Goal: Information Seeking & Learning: Learn about a topic

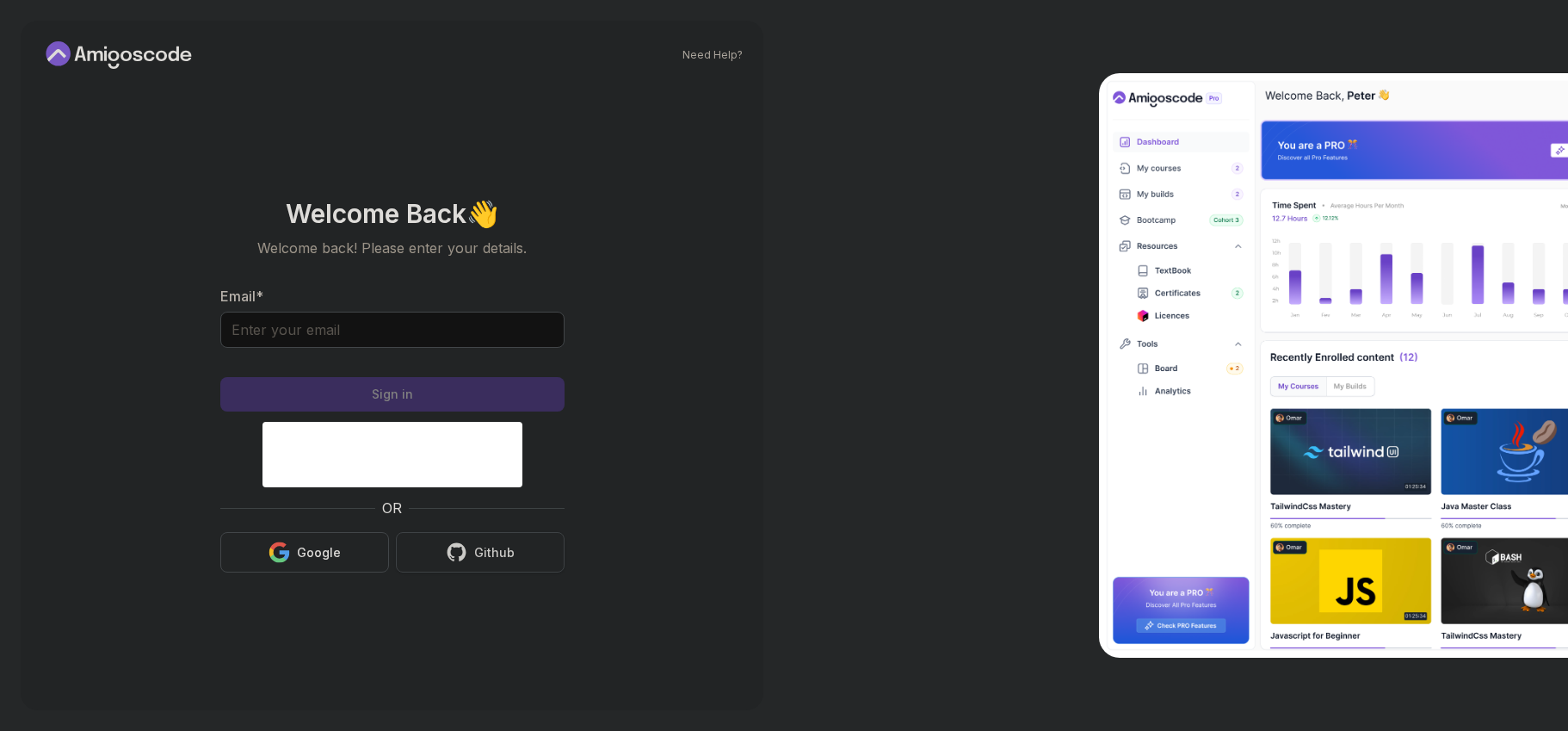
click at [526, 552] on button "Github" at bounding box center [480, 551] width 169 height 40
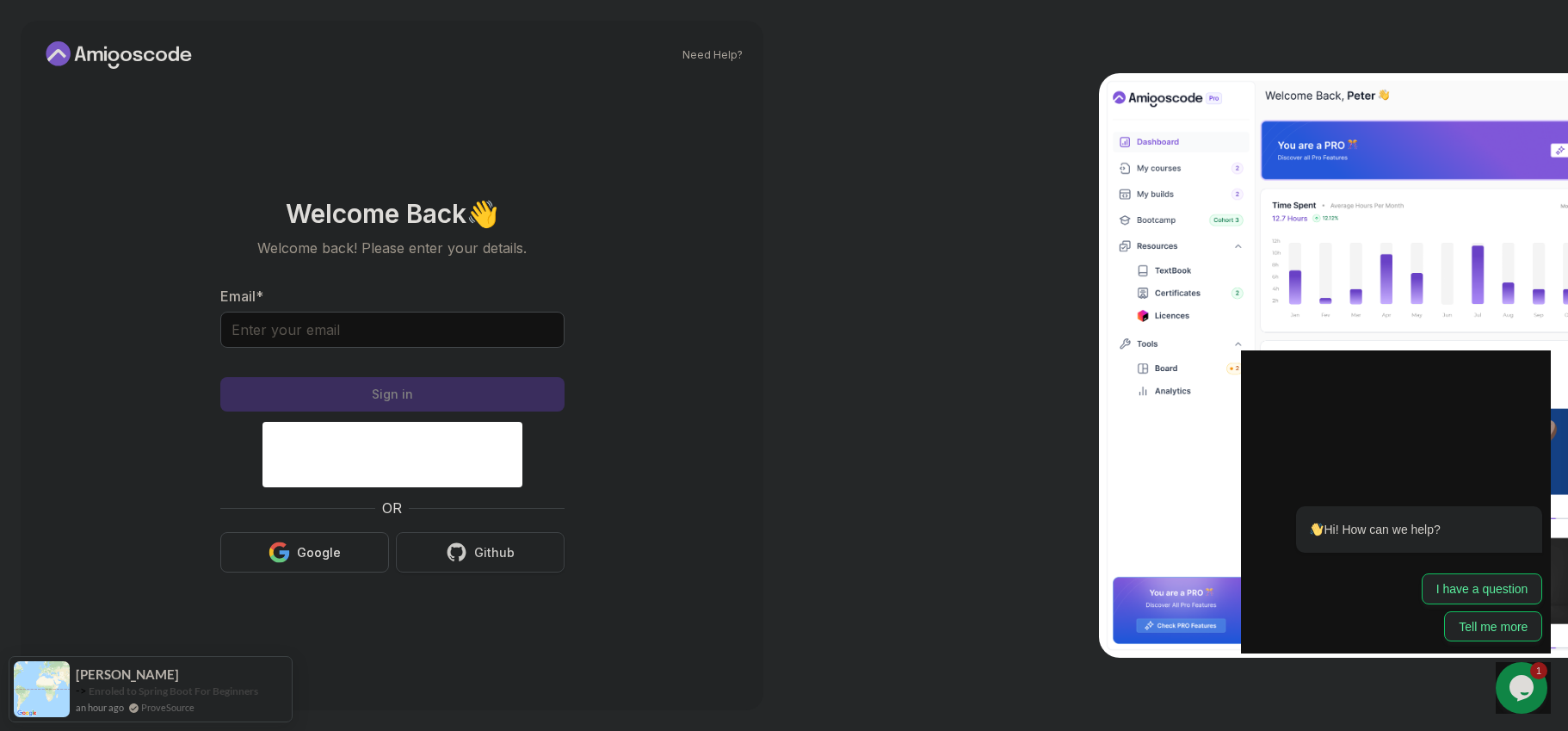
click at [520, 558] on button "Github" at bounding box center [480, 551] width 169 height 40
click at [492, 545] on div "Github" at bounding box center [494, 552] width 40 height 17
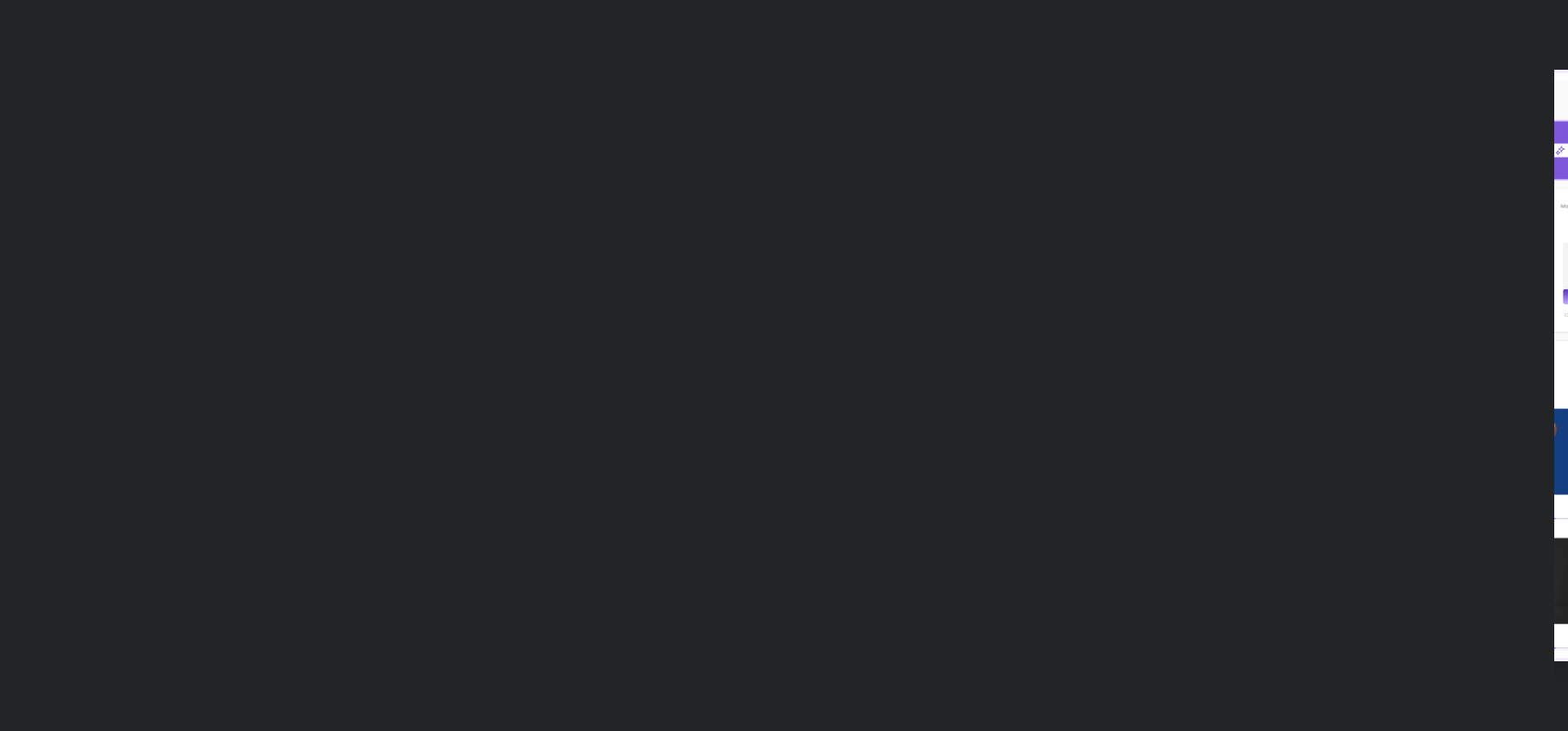
type input "boldrabbitfbad6"
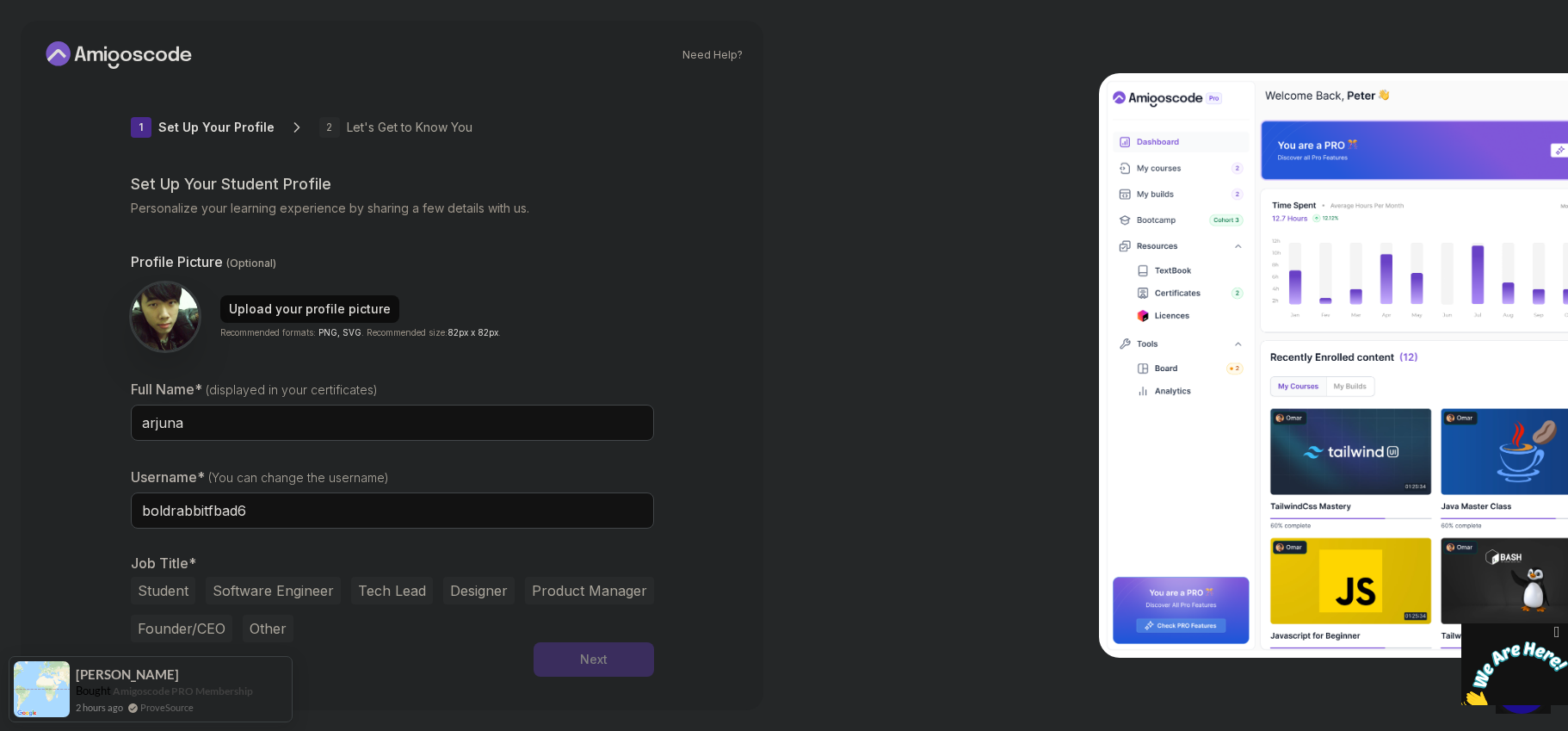
click at [301, 584] on button "Software Engineer" at bounding box center [273, 590] width 135 height 28
click at [592, 668] on div "Next" at bounding box center [593, 659] width 28 height 17
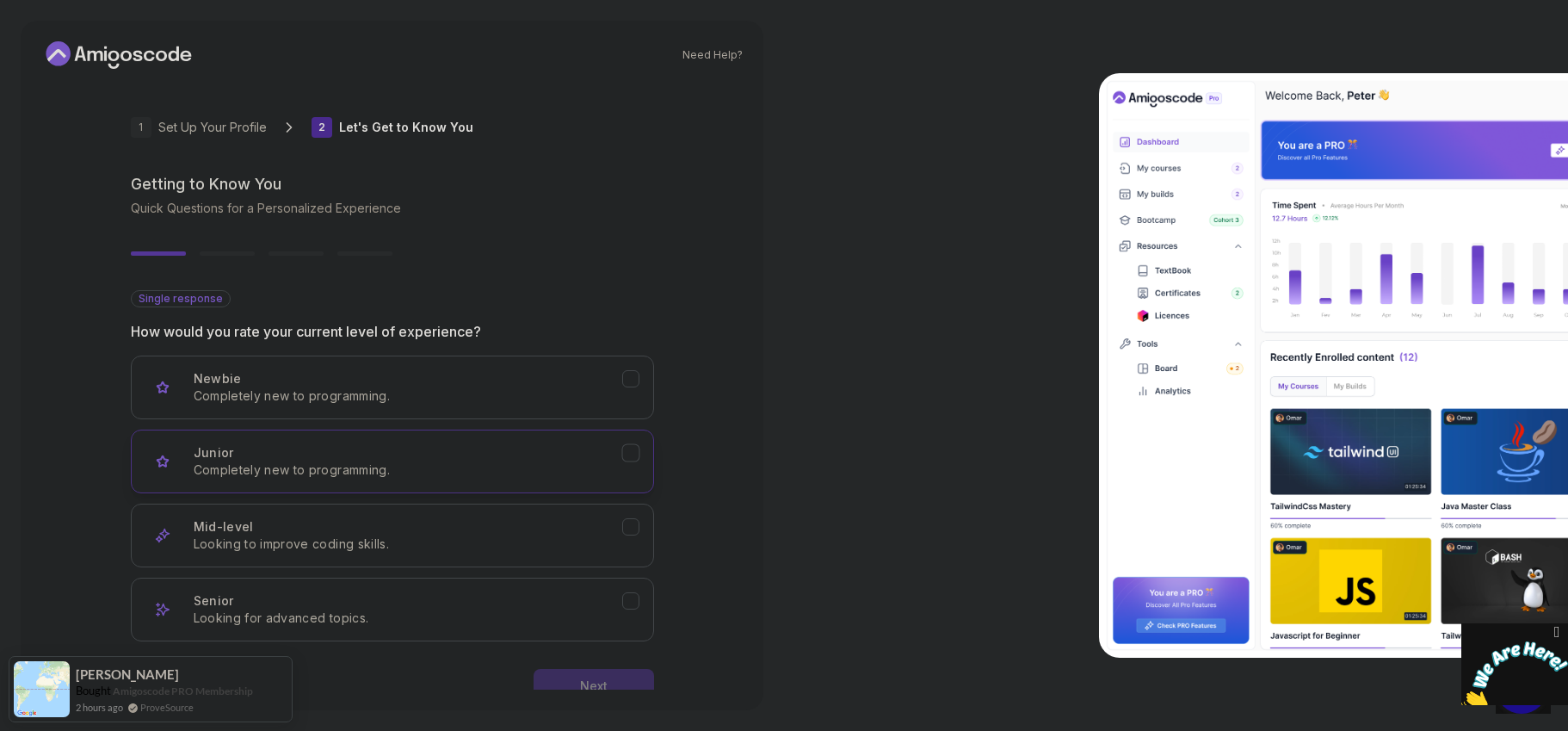
click at [524, 458] on div "Junior Completely new to programming." at bounding box center [408, 461] width 429 height 35
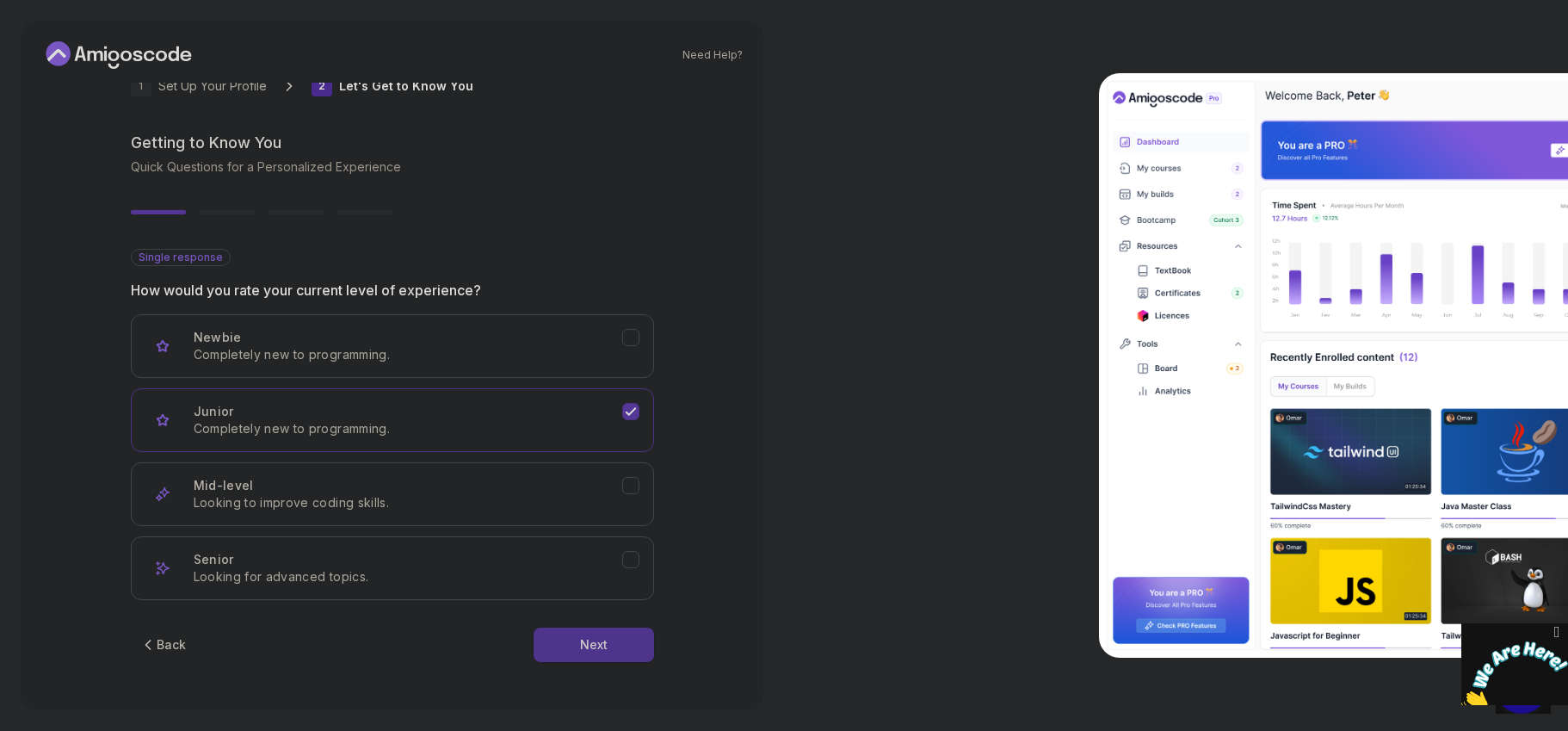
click at [580, 651] on div "Next" at bounding box center [593, 644] width 28 height 17
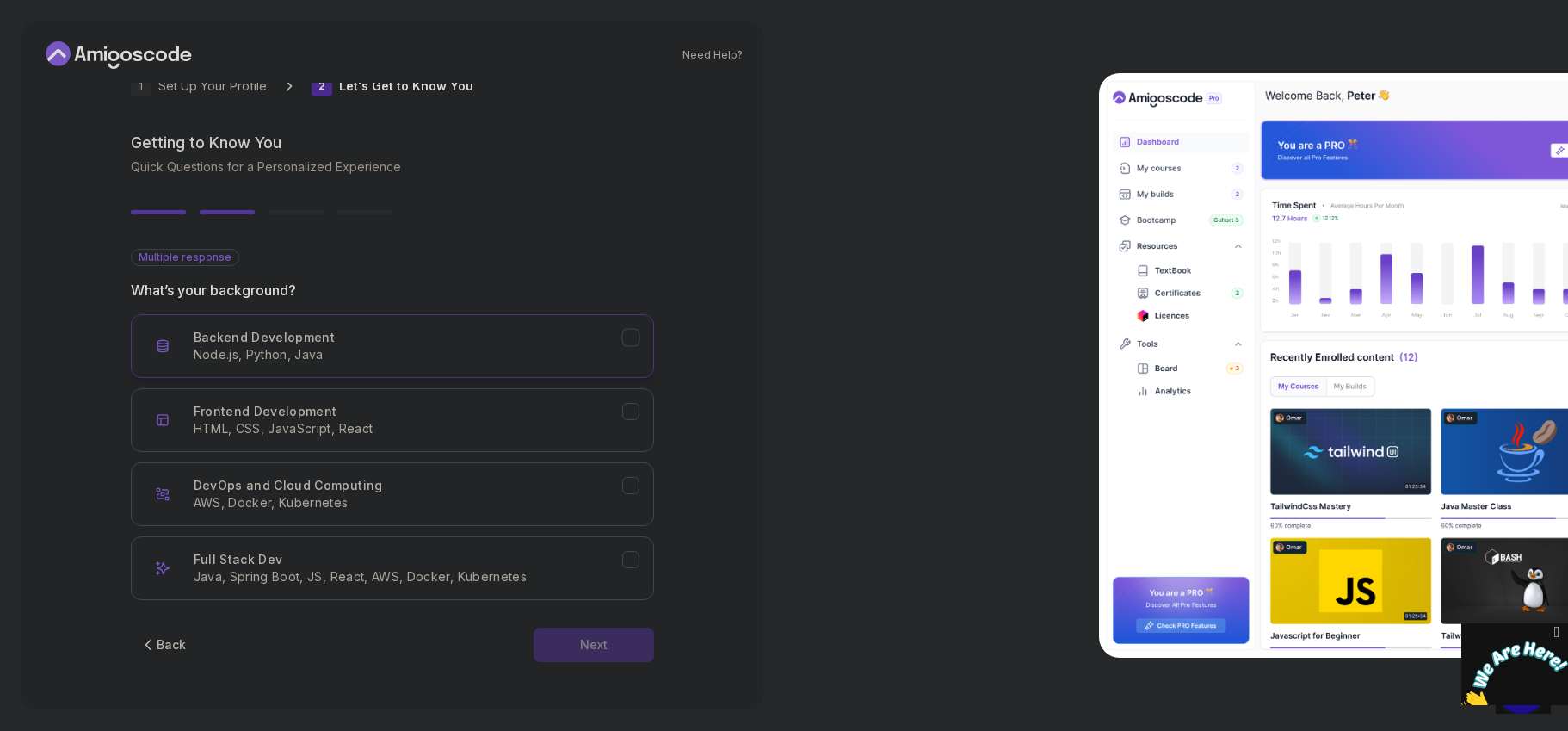
click at [543, 335] on div "Backend Development Node.js, Python, Java" at bounding box center [408, 346] width 429 height 35
click at [555, 575] on p "Java, Spring Boot, JS, React, AWS, Docker, Kubernetes" at bounding box center [408, 576] width 429 height 17
click at [598, 340] on div "Backend Development Node.js, Python, Java" at bounding box center [408, 346] width 429 height 35
click at [587, 634] on button "Next" at bounding box center [593, 644] width 121 height 35
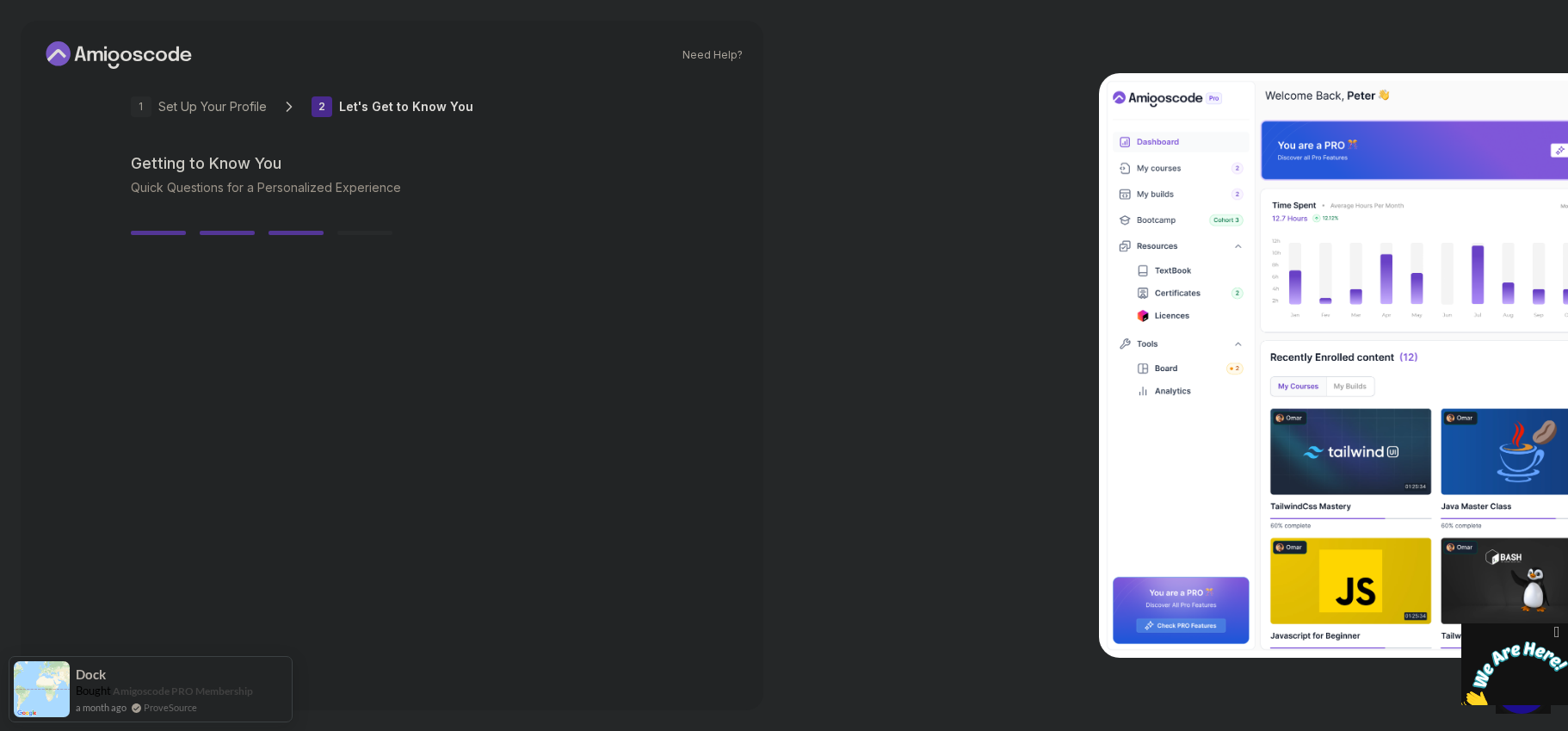
scroll to position [21, 0]
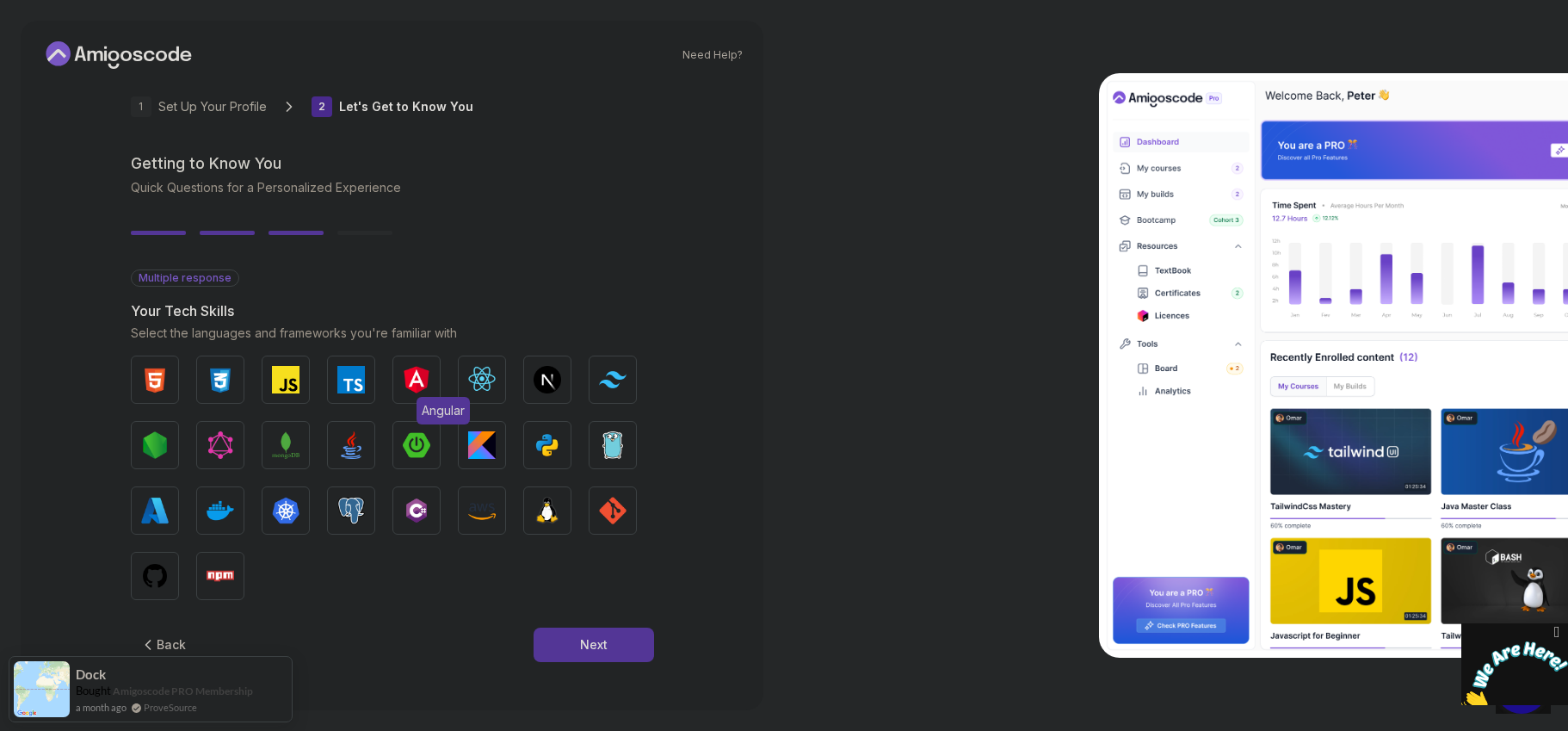
click at [414, 381] on img "button" at bounding box center [416, 379] width 28 height 28
click at [349, 380] on img "button" at bounding box center [351, 379] width 28 height 28
click at [414, 382] on img "button" at bounding box center [416, 379] width 28 height 28
click at [344, 375] on img "button" at bounding box center [351, 379] width 28 height 28
click at [423, 366] on img "button" at bounding box center [416, 379] width 28 height 28
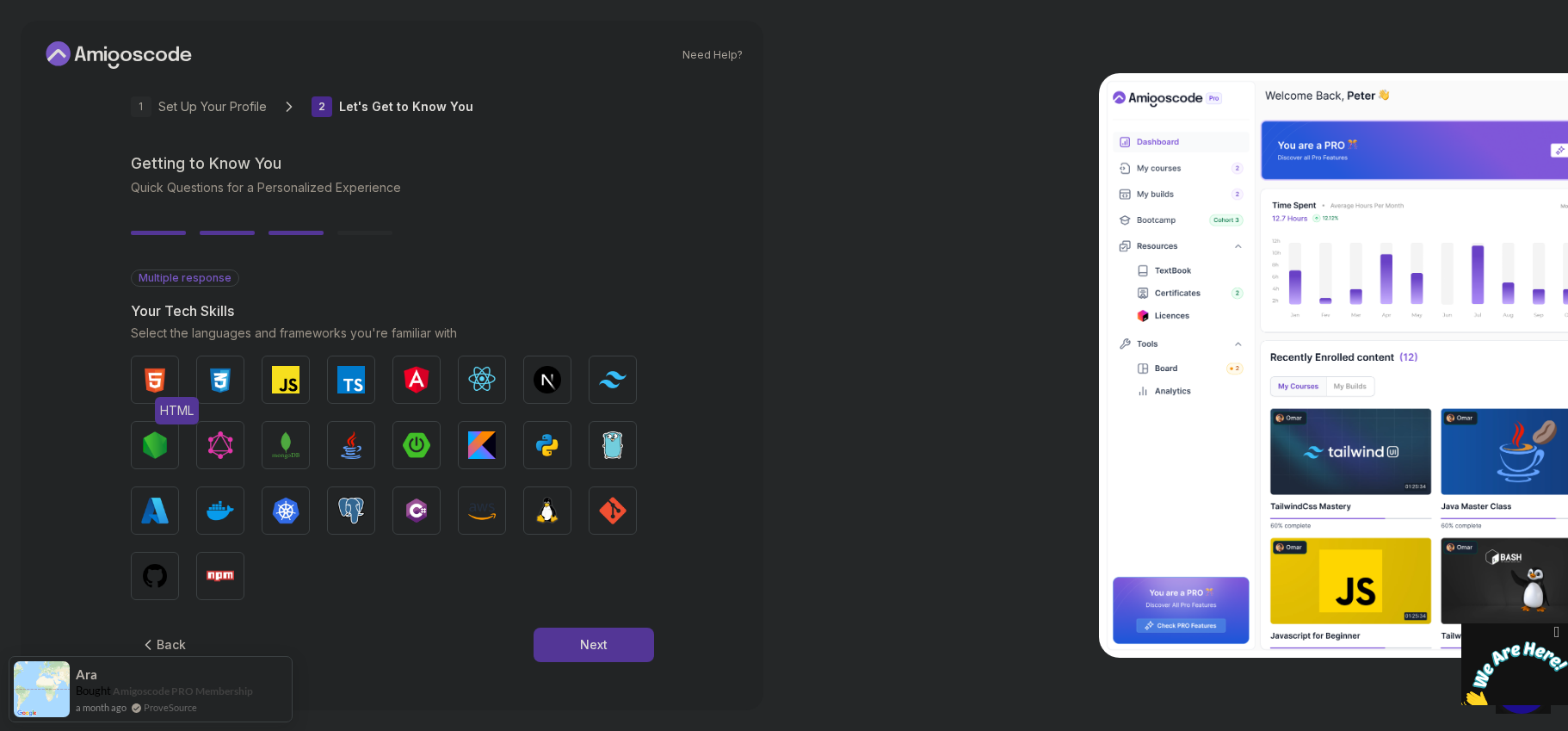
click at [159, 378] on img "button" at bounding box center [155, 379] width 28 height 28
click at [159, 377] on img "button" at bounding box center [155, 379] width 28 height 28
click at [356, 441] on img "button" at bounding box center [351, 445] width 28 height 28
click at [427, 434] on img "button" at bounding box center [416, 445] width 28 height 28
click at [621, 510] on img "button" at bounding box center [612, 510] width 28 height 28
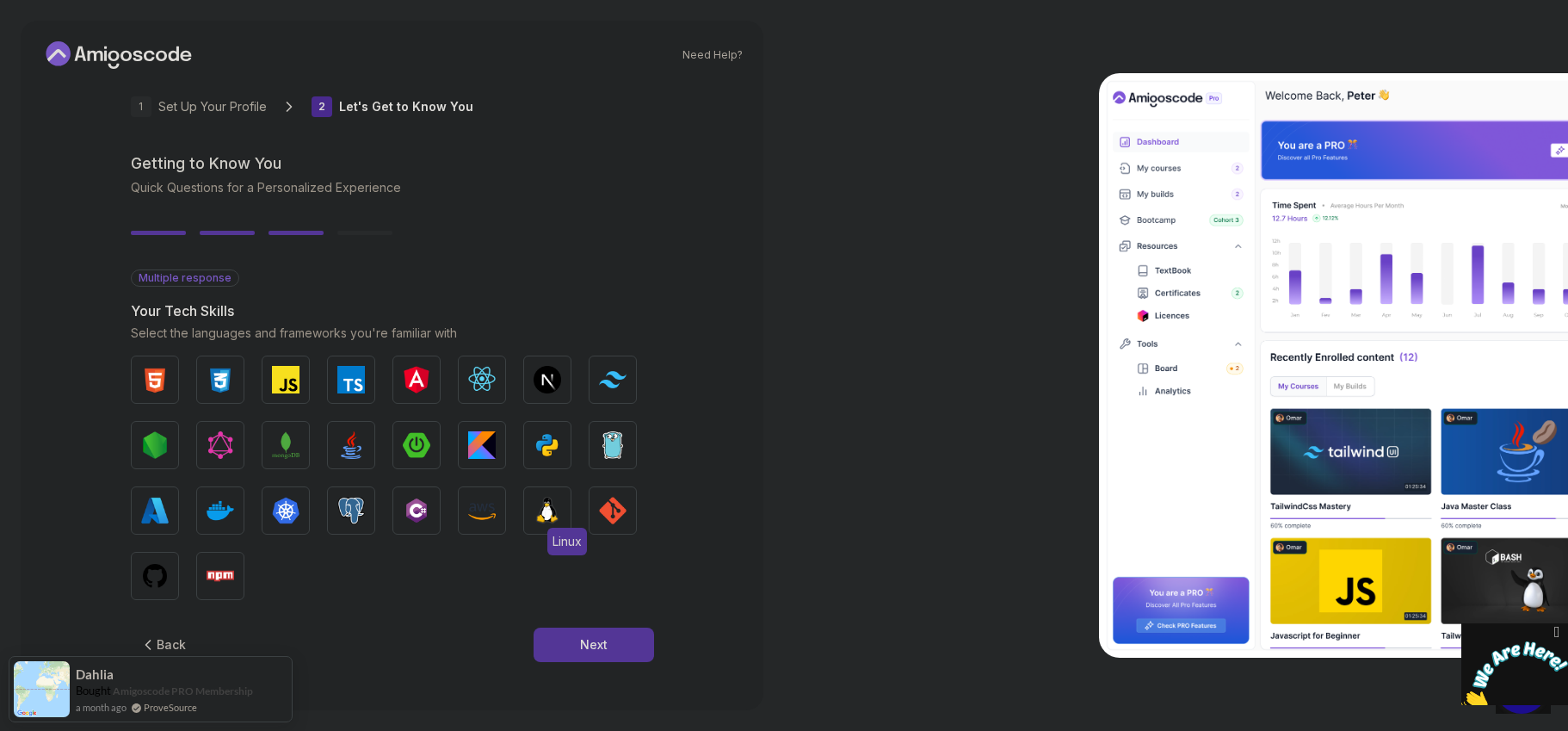
click at [559, 507] on img "button" at bounding box center [547, 510] width 28 height 28
click at [496, 510] on button "AWS" at bounding box center [482, 510] width 48 height 48
click at [344, 510] on img "button" at bounding box center [351, 510] width 28 height 28
click at [200, 509] on button "Docker" at bounding box center [221, 510] width 48 height 48
click at [148, 579] on img "button" at bounding box center [155, 576] width 28 height 28
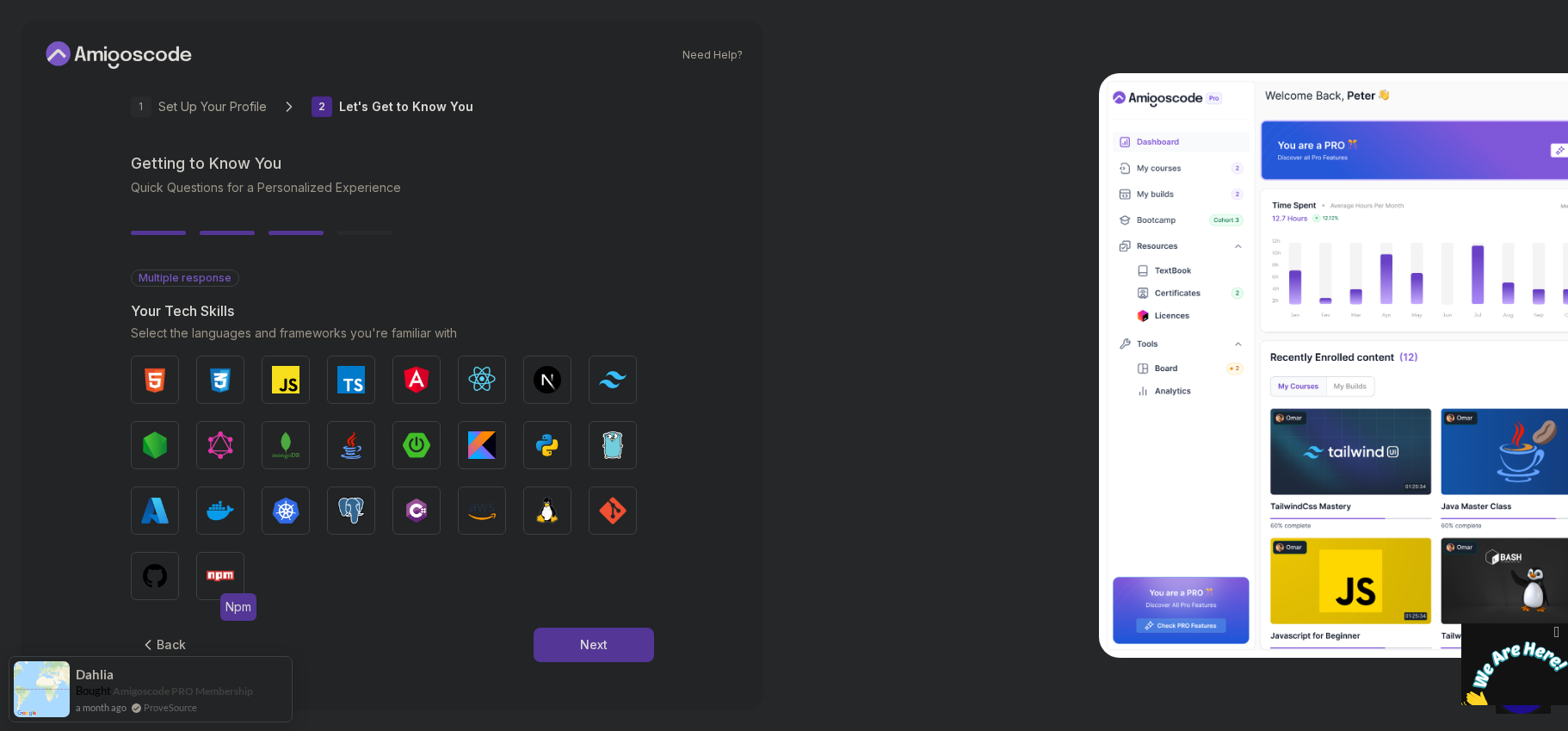
click at [212, 574] on img "button" at bounding box center [220, 576] width 28 height 28
click at [164, 444] on img "button" at bounding box center [155, 445] width 28 height 28
click at [291, 374] on img "button" at bounding box center [285, 379] width 28 height 28
click at [552, 433] on img "button" at bounding box center [547, 445] width 28 height 28
click at [577, 650] on button "Next" at bounding box center [593, 644] width 121 height 35
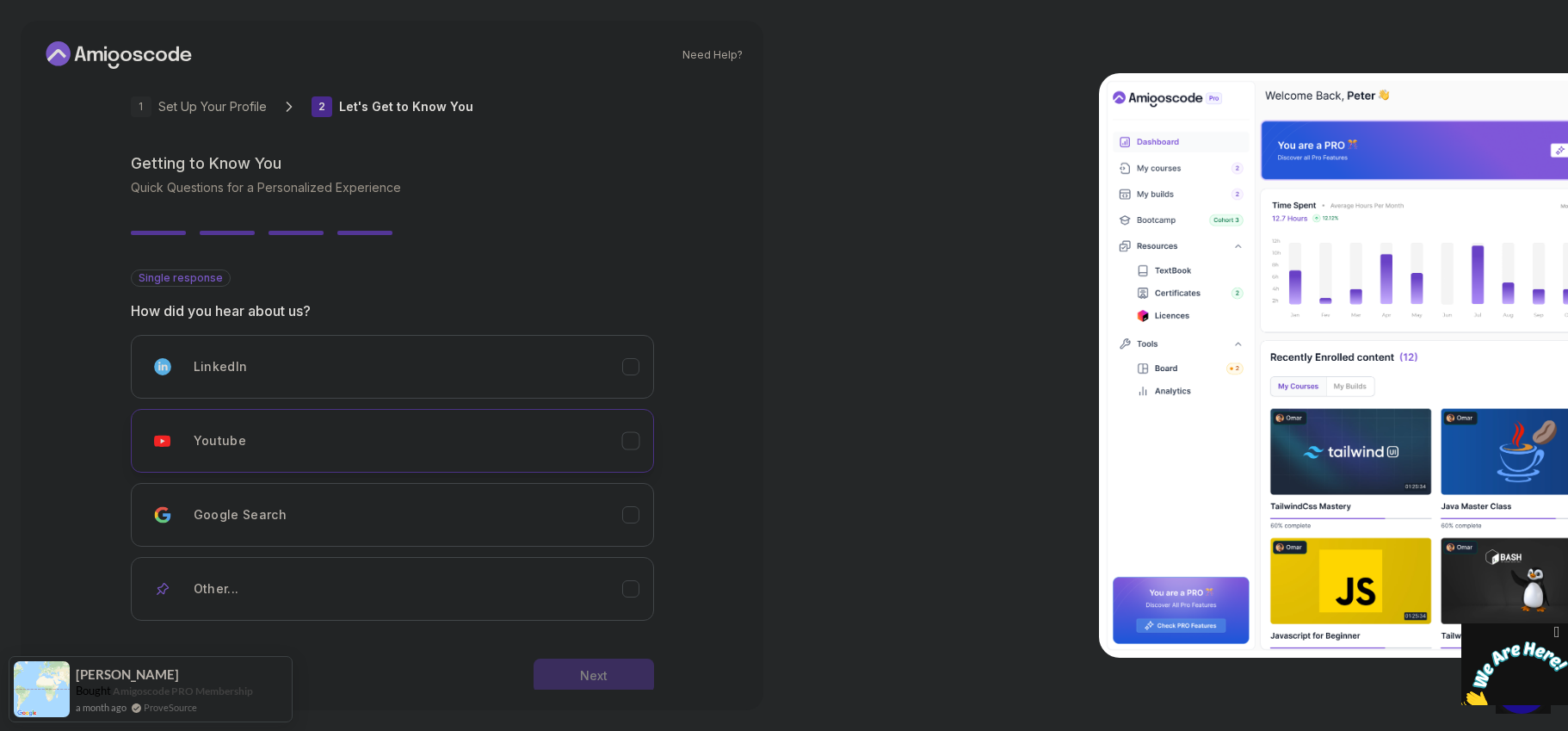
scroll to position [52, 0]
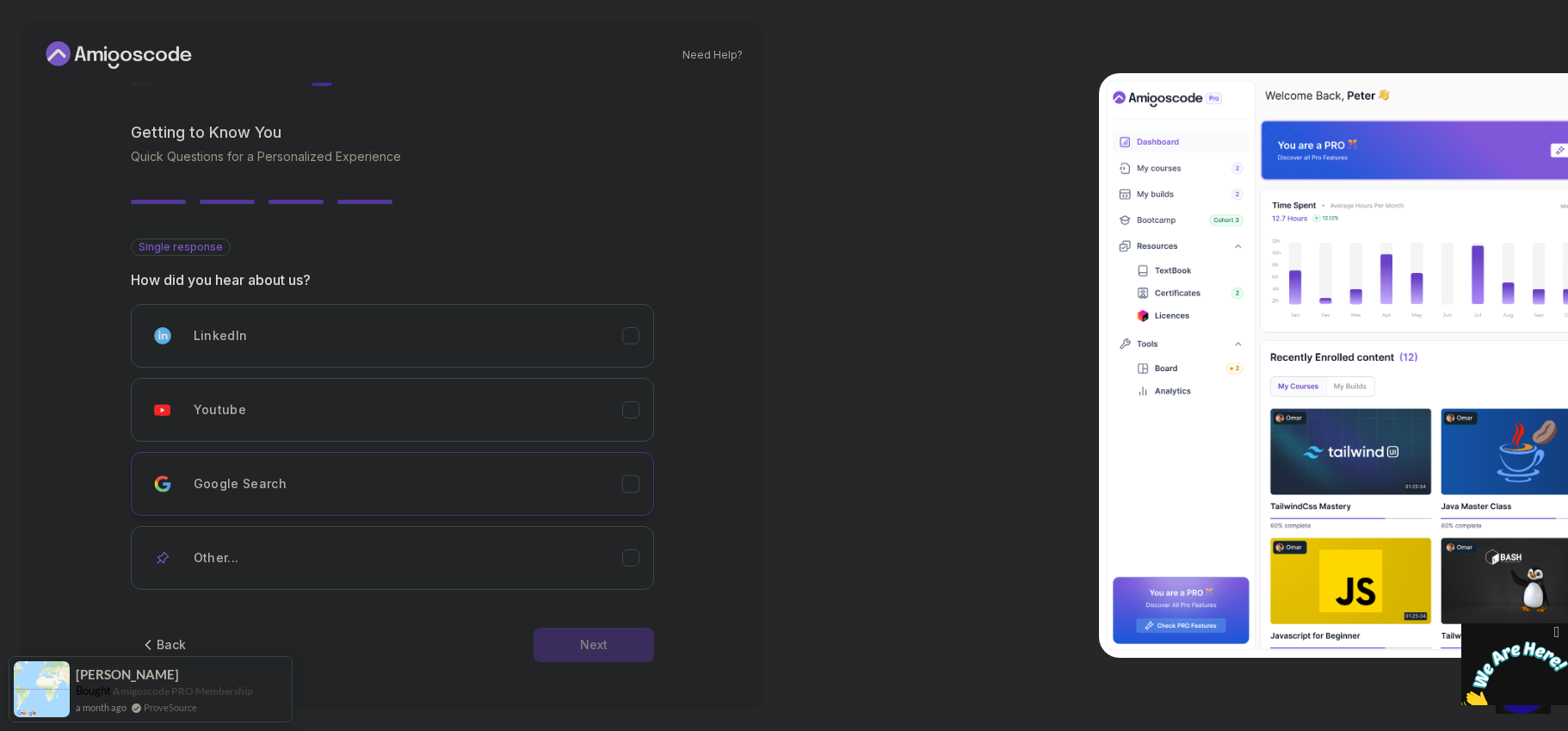
click at [439, 485] on div "Google Search" at bounding box center [408, 483] width 429 height 35
click at [600, 649] on div "Next" at bounding box center [593, 644] width 28 height 17
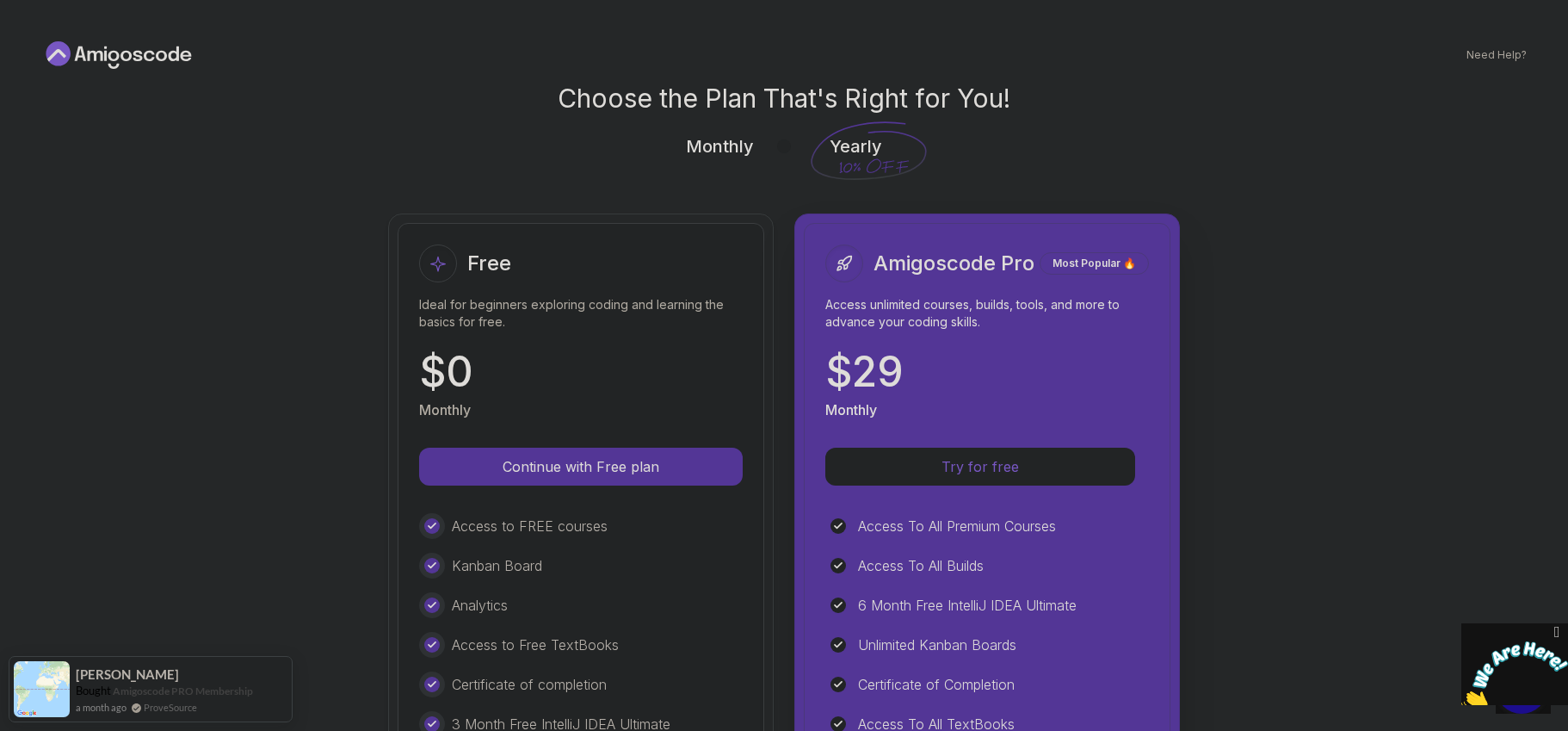
click at [658, 304] on p "Ideal for beginners exploring coding and learning the basics for free." at bounding box center [581, 313] width 323 height 35
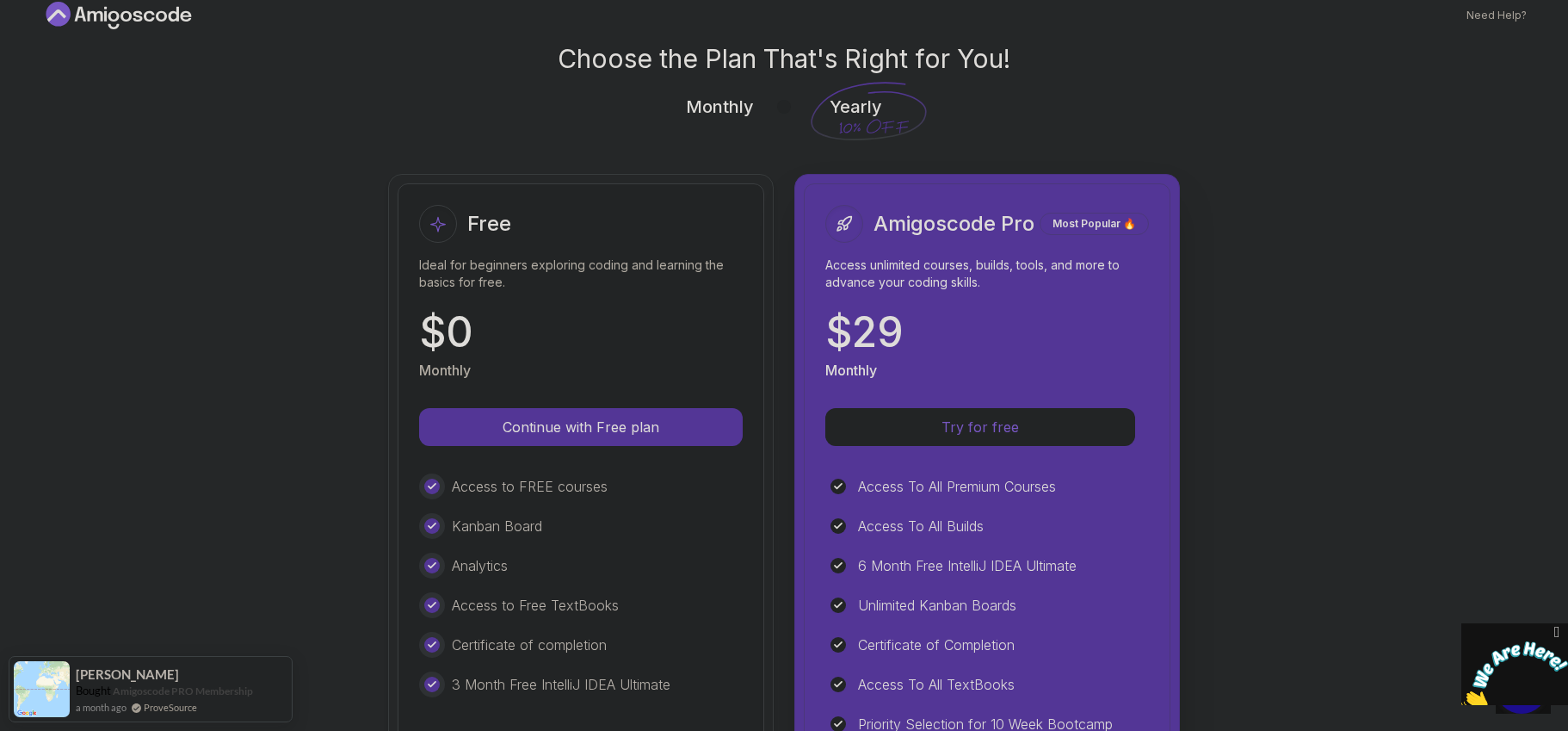
scroll to position [13, 0]
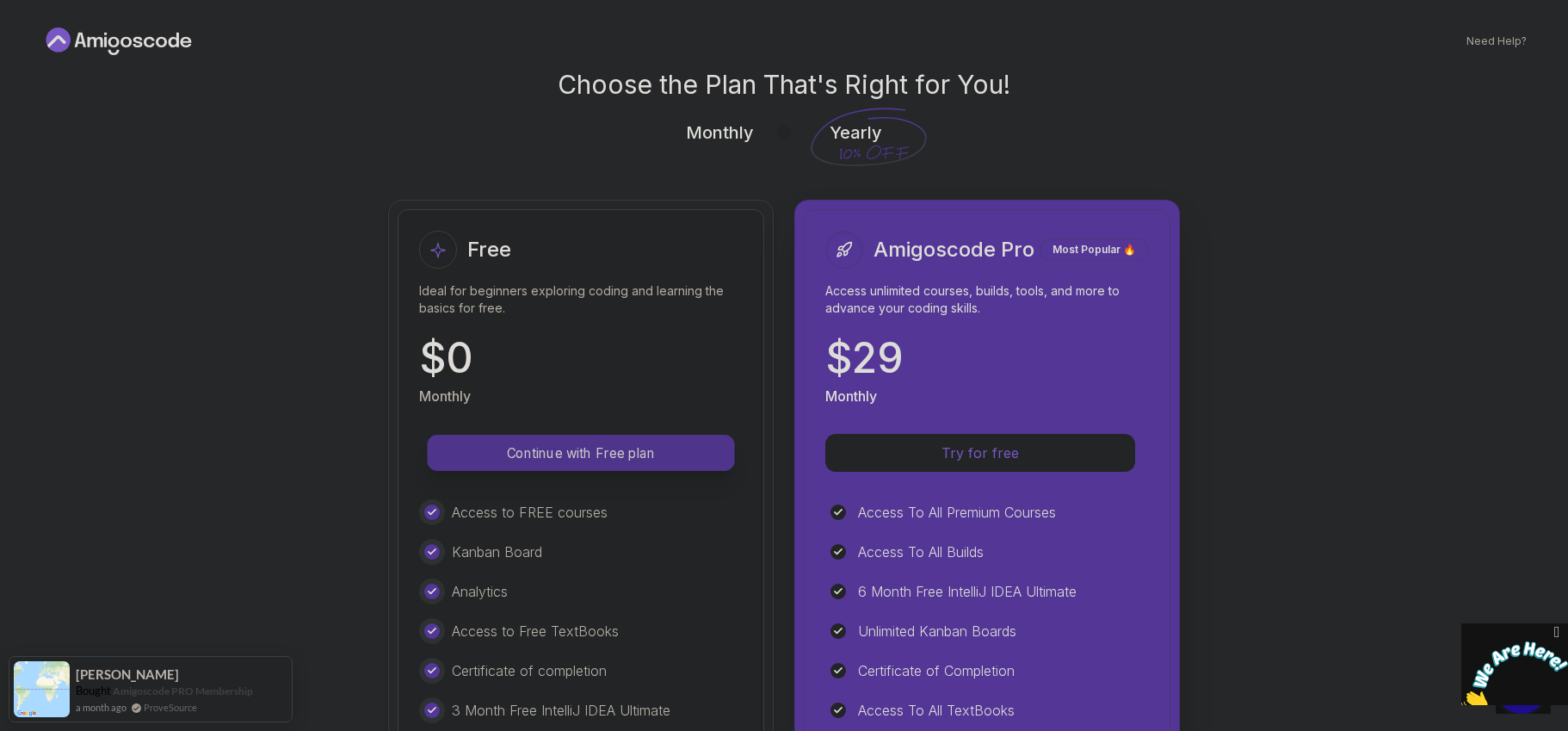
click at [615, 456] on p "Continue with Free plan" at bounding box center [581, 453] width 269 height 20
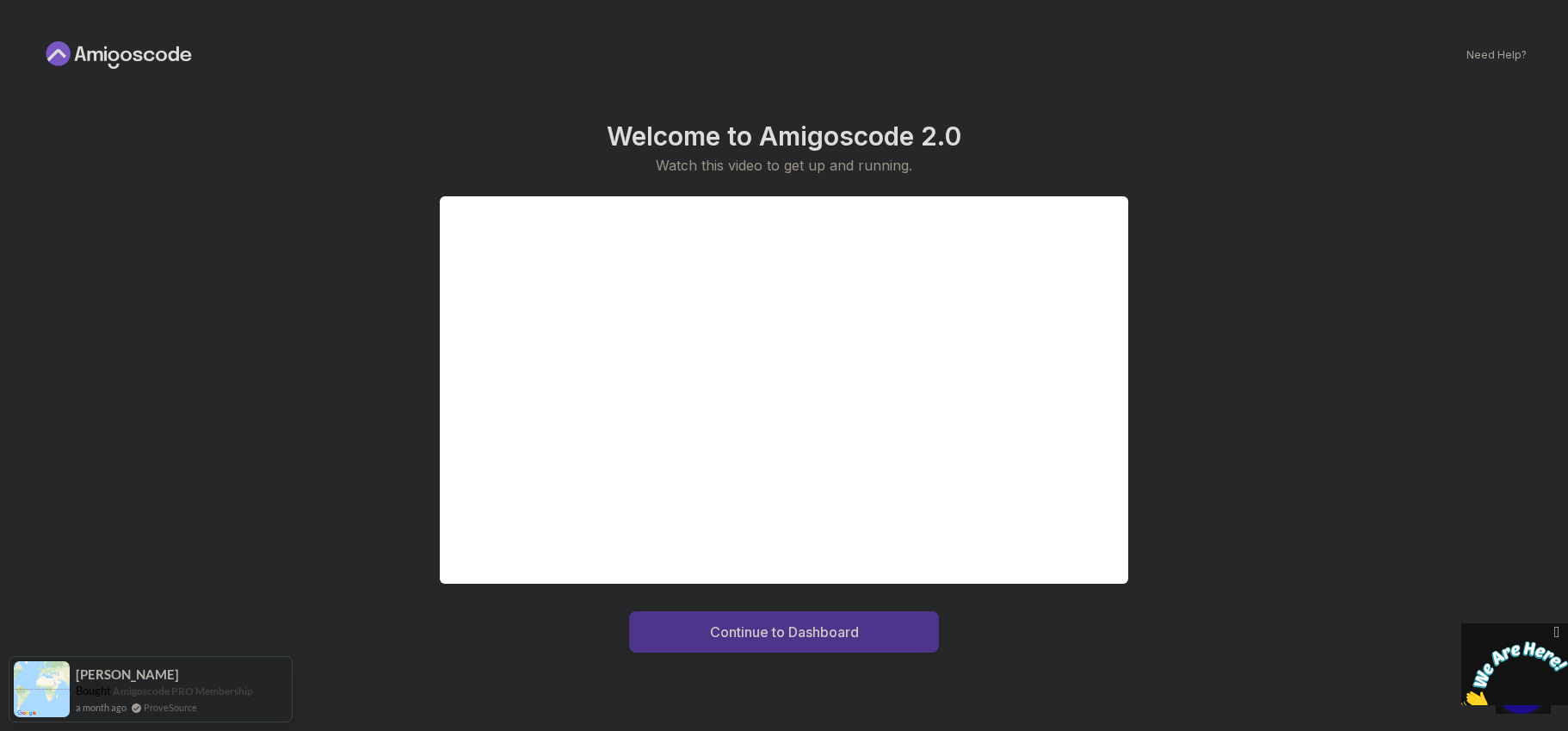
click at [879, 643] on button "Continue to Dashboard" at bounding box center [784, 632] width 310 height 41
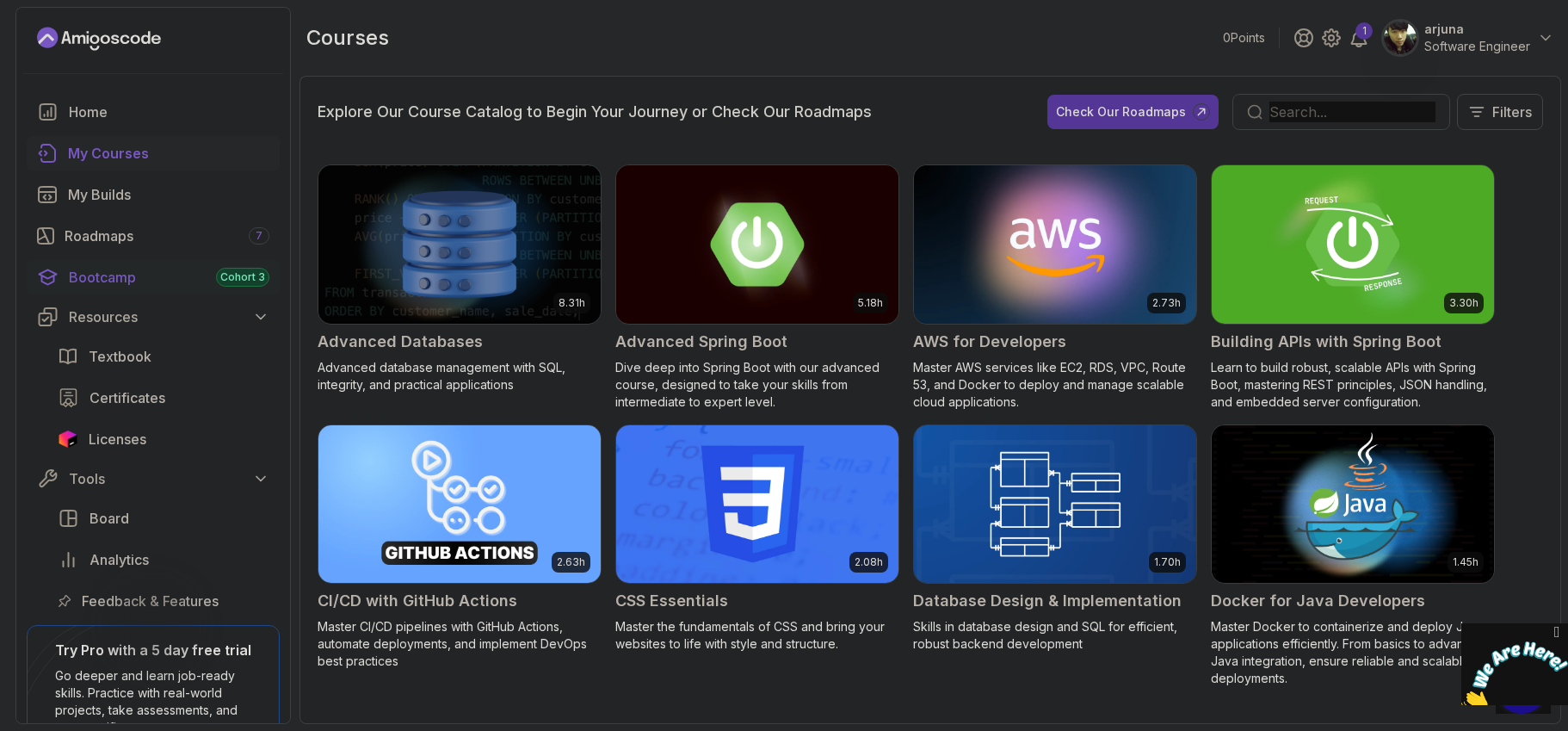
click at [119, 274] on div "Bootcamp Cohort 3" at bounding box center [169, 277] width 200 height 21
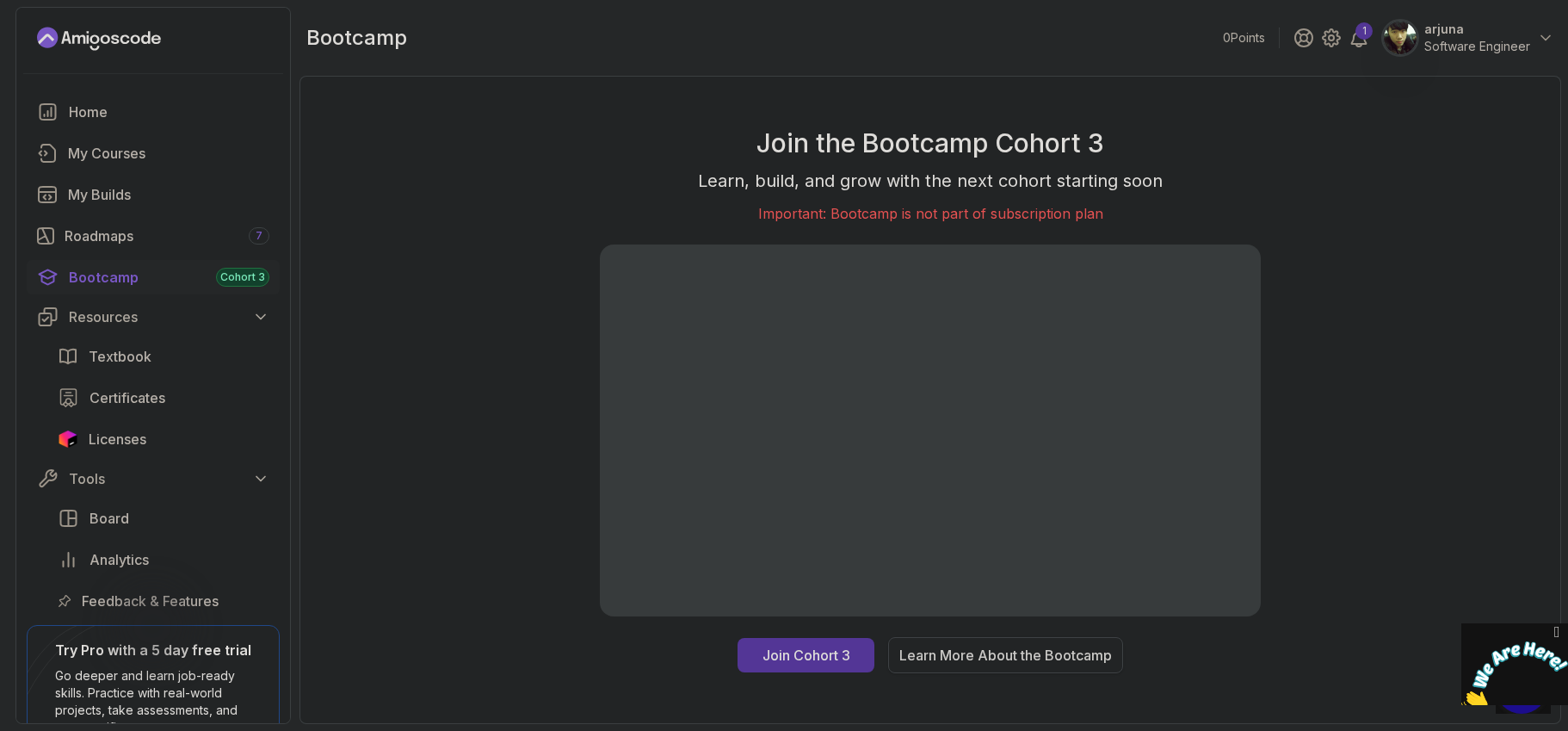
click at [922, 659] on div "Learn More About the Bootcamp" at bounding box center [1006, 654] width 213 height 21
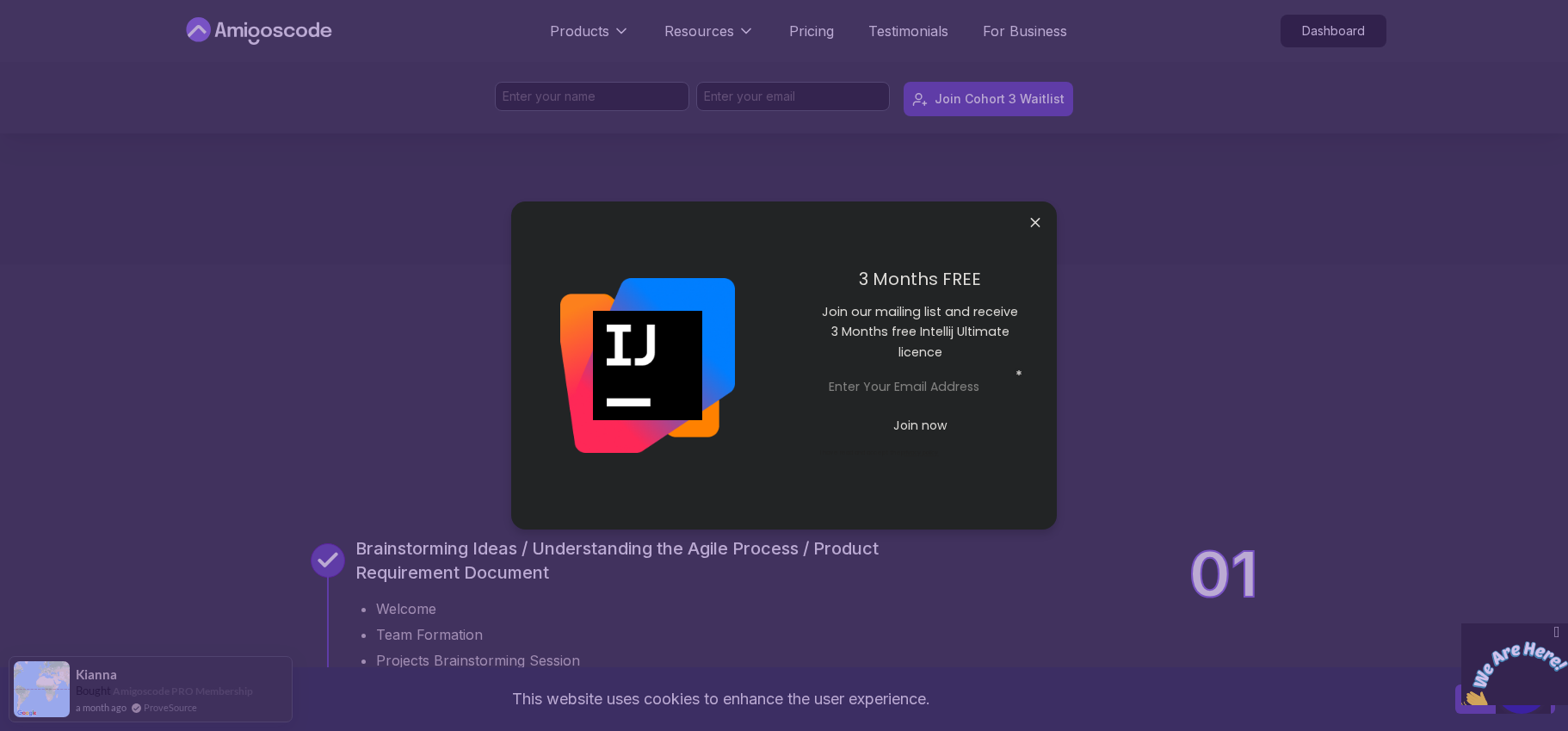
scroll to position [1663, 0]
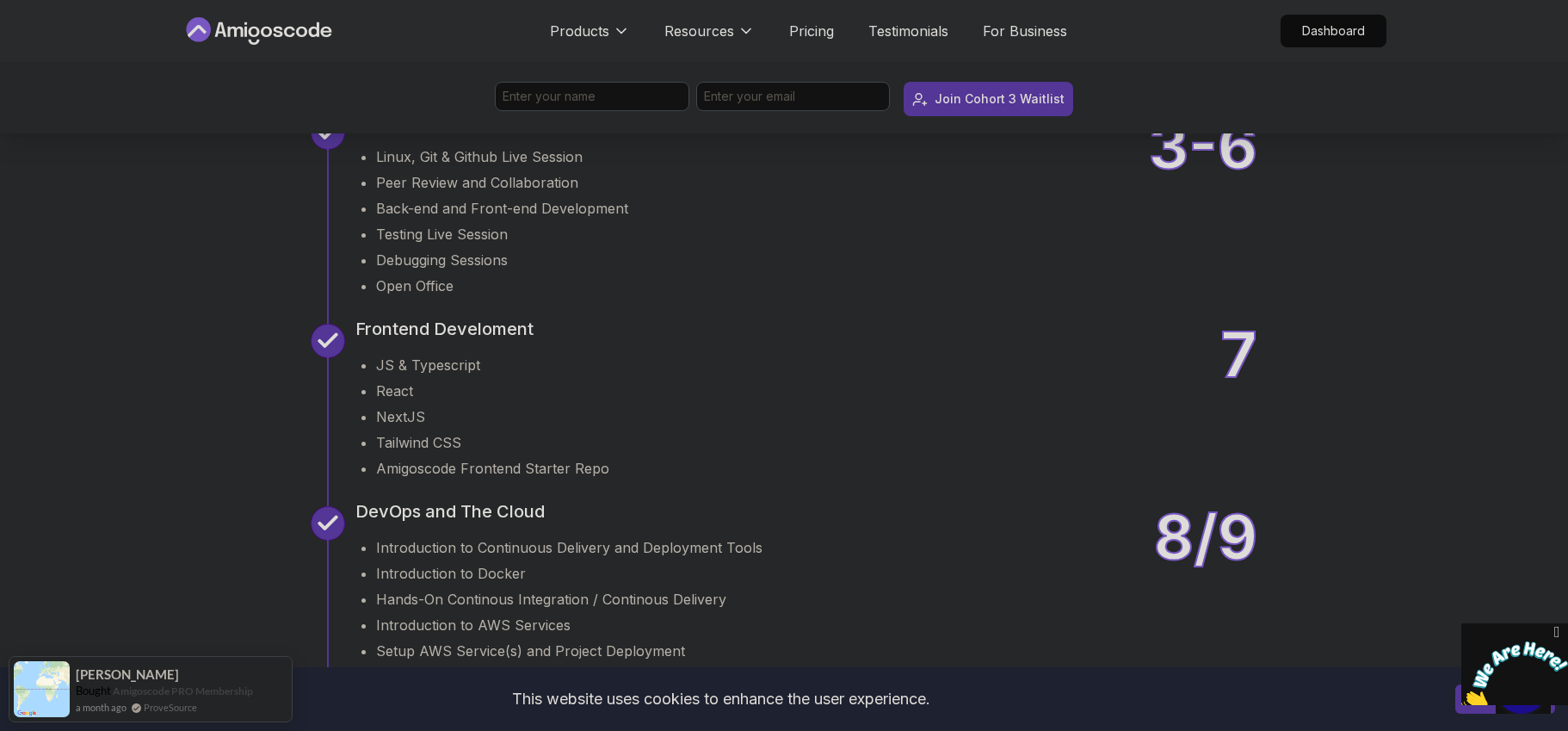
scroll to position [2311, 0]
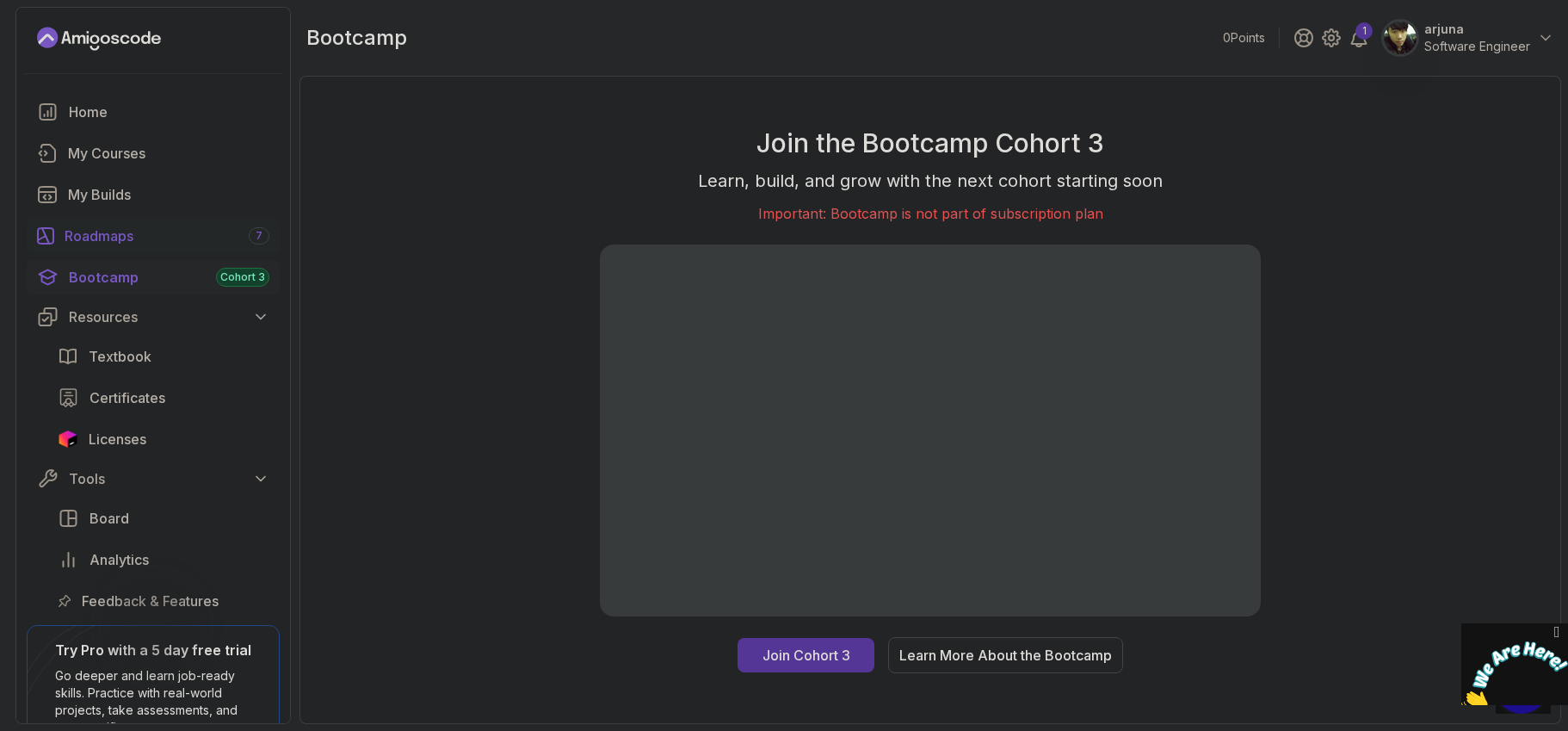
click at [113, 222] on link "Roadmaps 7" at bounding box center [153, 236] width 253 height 35
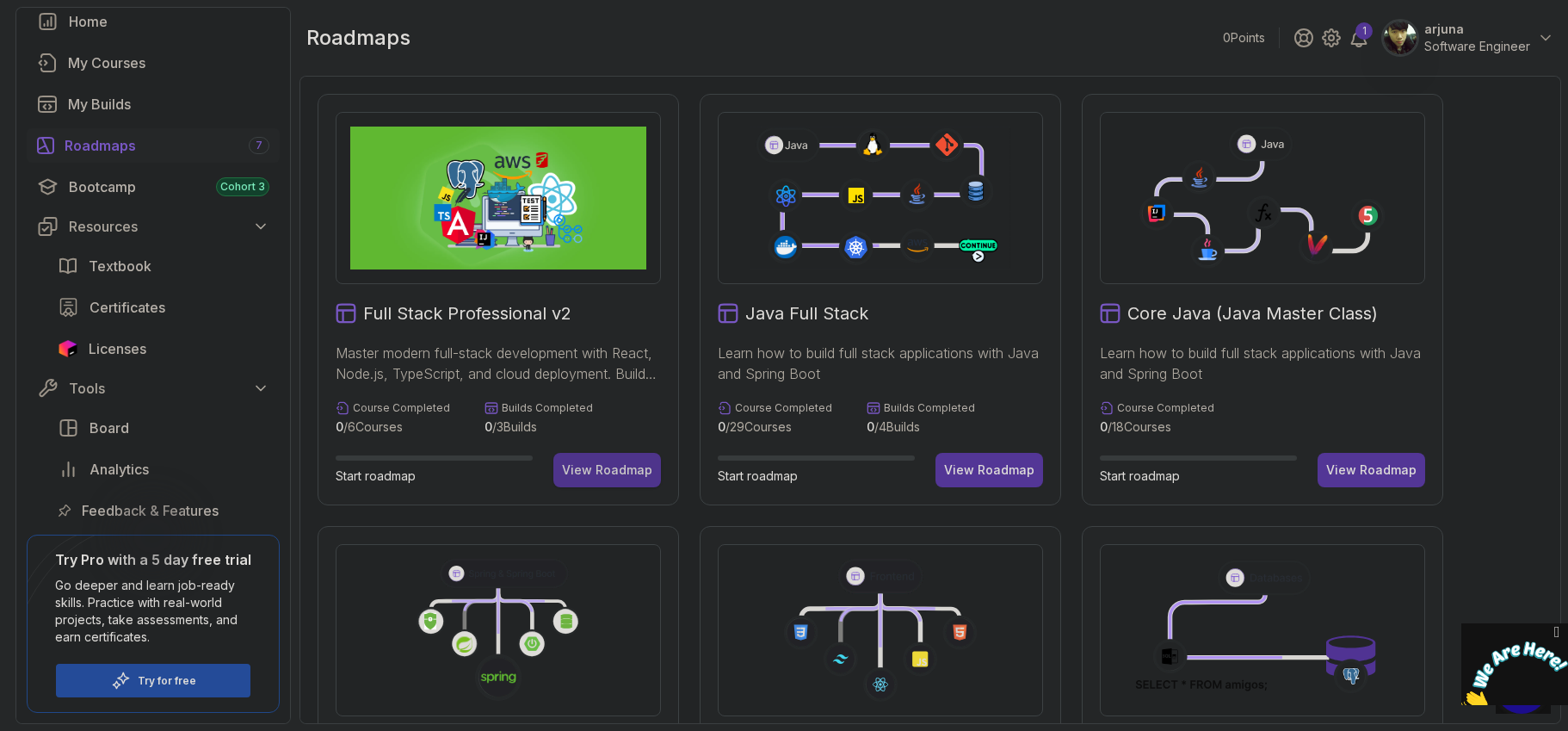
click at [592, 462] on div "View Roadmap" at bounding box center [607, 469] width 90 height 17
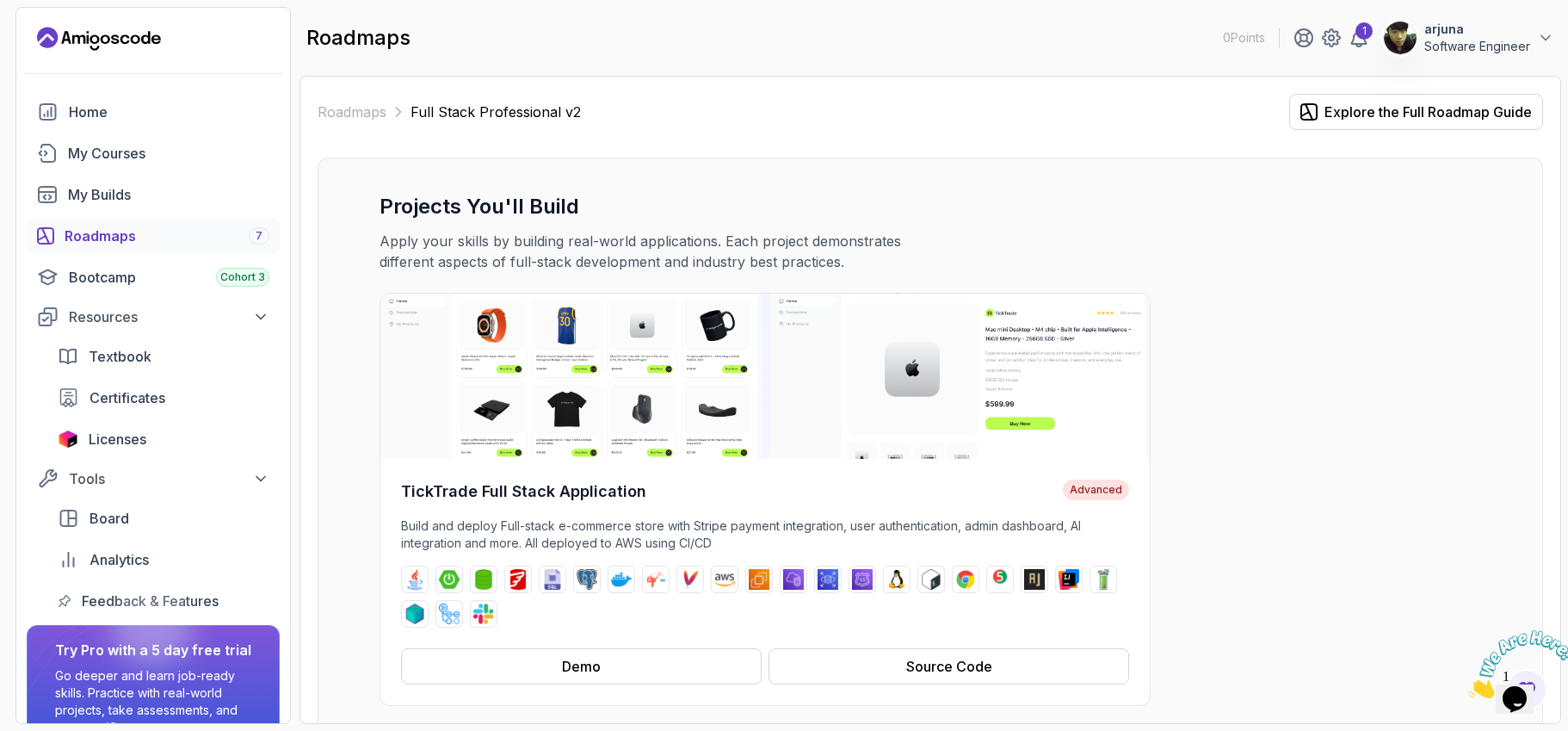
click at [116, 234] on div "Roadmaps 7" at bounding box center [166, 235] width 205 height 21
